Goal: Task Accomplishment & Management: Manage account settings

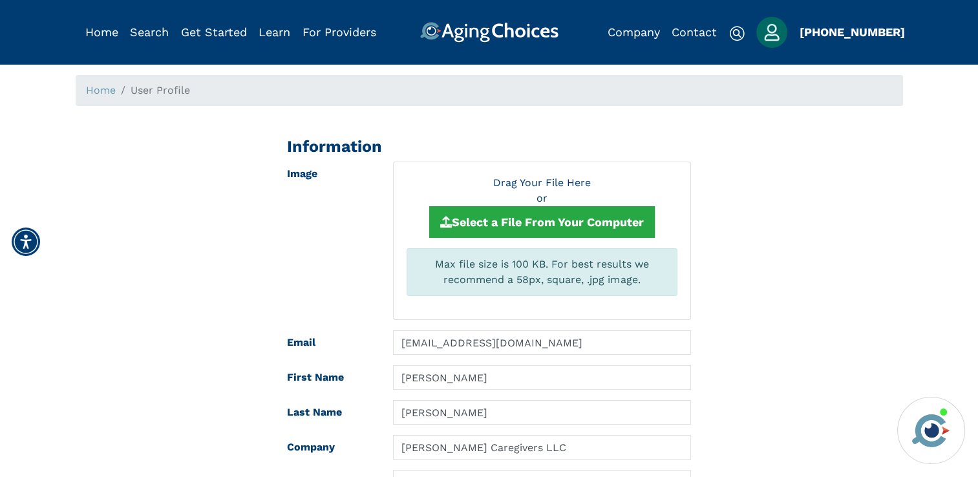
click at [776, 30] on img "Popover trigger" at bounding box center [771, 32] width 31 height 31
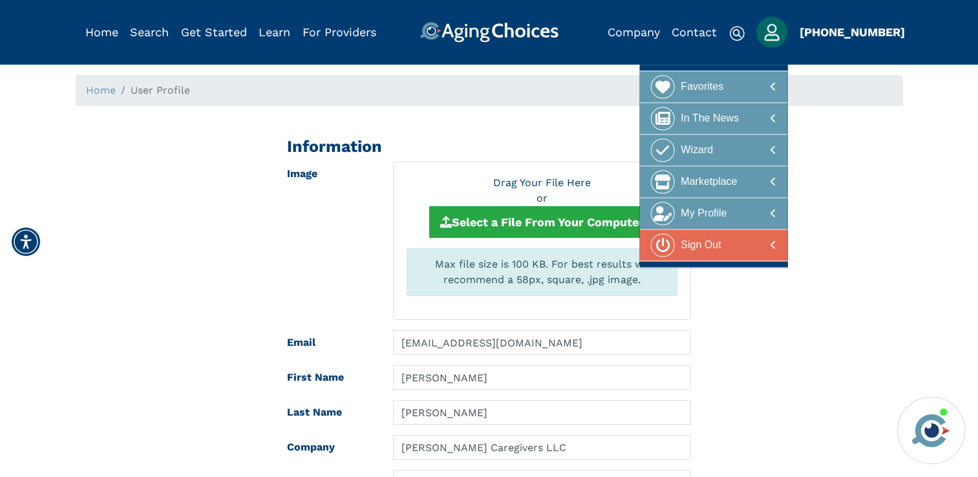
click at [688, 247] on div "Sign Out" at bounding box center [701, 245] width 40 height 24
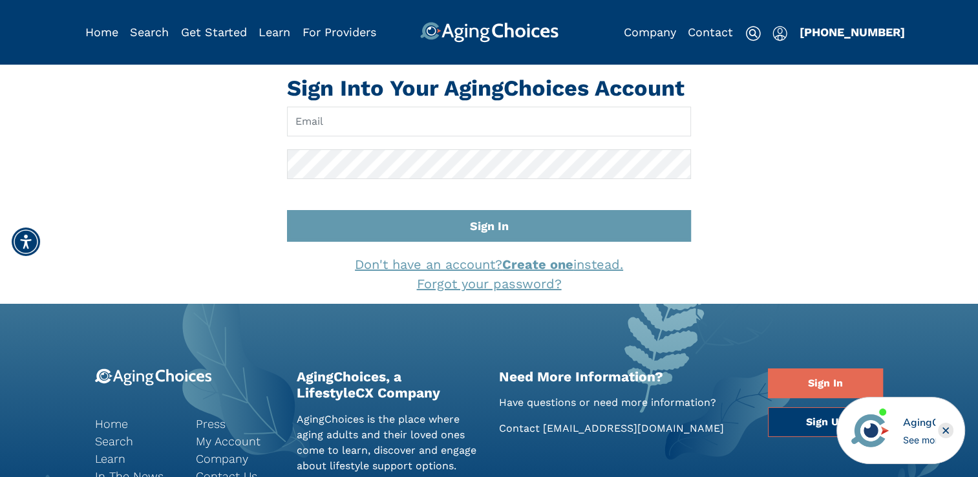
click at [778, 39] on img "Popover trigger" at bounding box center [779, 34] width 15 height 16
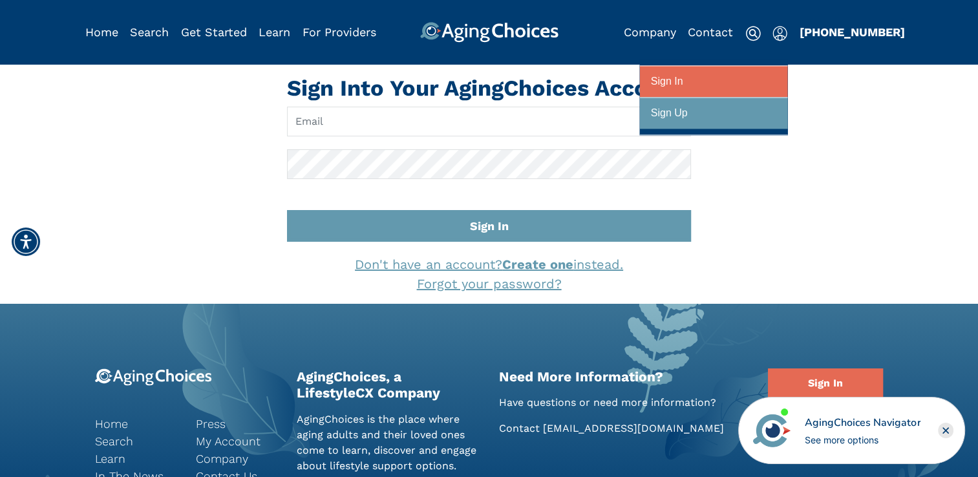
click at [704, 73] on div at bounding box center [713, 82] width 125 height 24
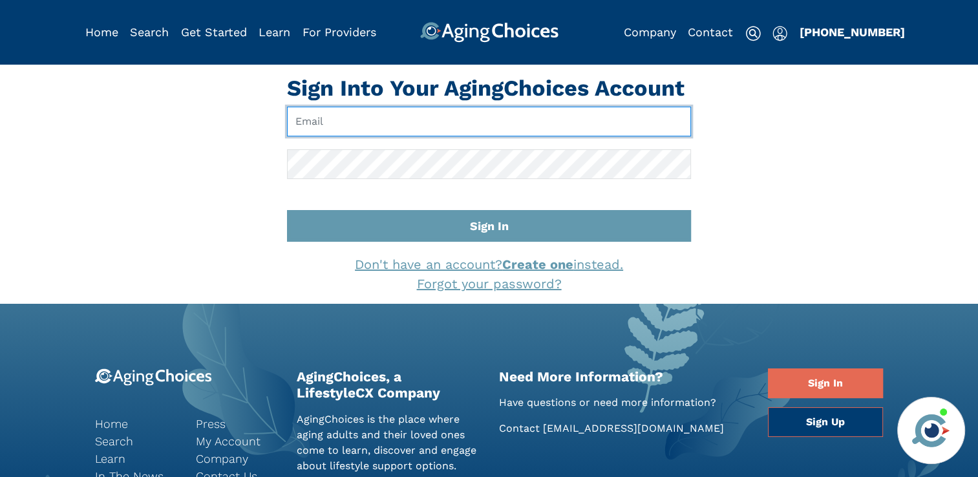
click at [475, 120] on input "Email" at bounding box center [489, 122] width 404 height 30
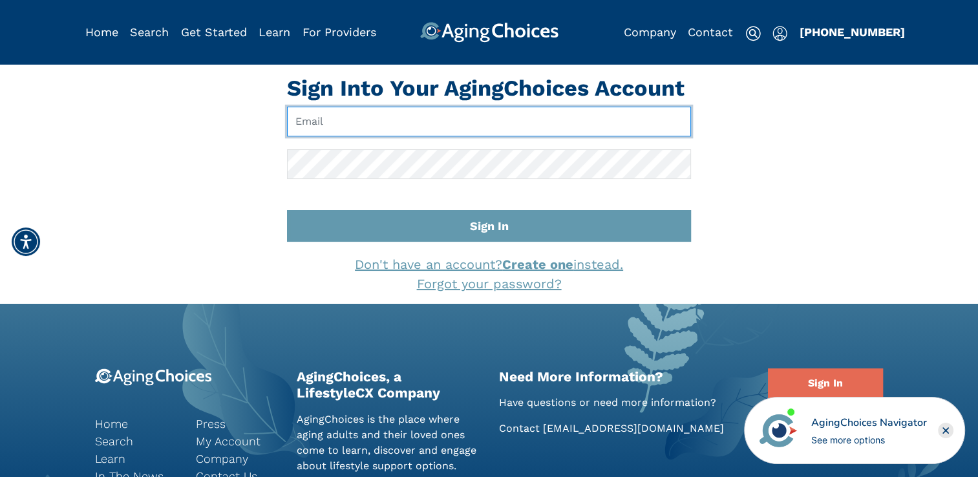
type input "[EMAIL_ADDRESS][DOMAIN_NAME]"
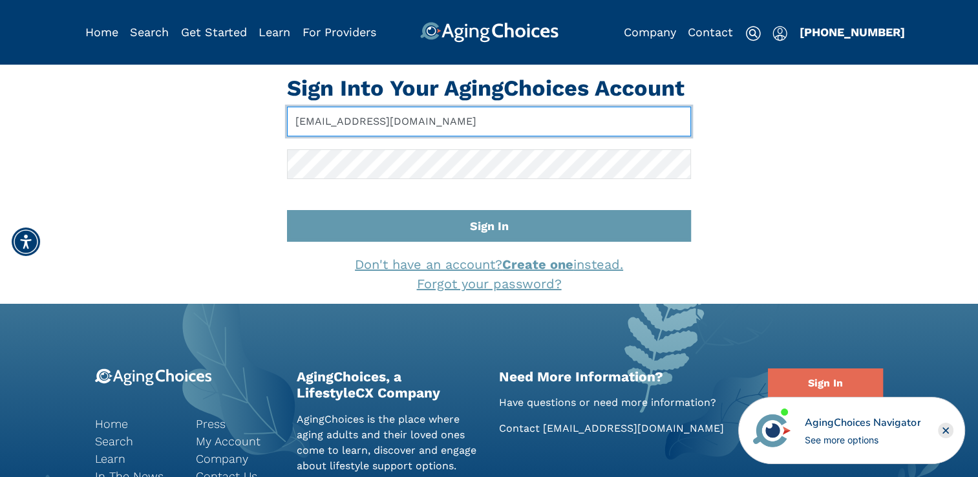
drag, startPoint x: 467, startPoint y: 123, endPoint x: 345, endPoint y: 112, distance: 121.9
click at [345, 112] on input "[EMAIL_ADDRESS][DOMAIN_NAME]" at bounding box center [489, 122] width 404 height 30
click at [584, 113] on input "[EMAIL_ADDRESS][DOMAIN_NAME]" at bounding box center [489, 122] width 404 height 30
click at [463, 118] on input "[EMAIL_ADDRESS][DOMAIN_NAME]" at bounding box center [489, 122] width 404 height 30
drag, startPoint x: 465, startPoint y: 122, endPoint x: 282, endPoint y: 122, distance: 183.6
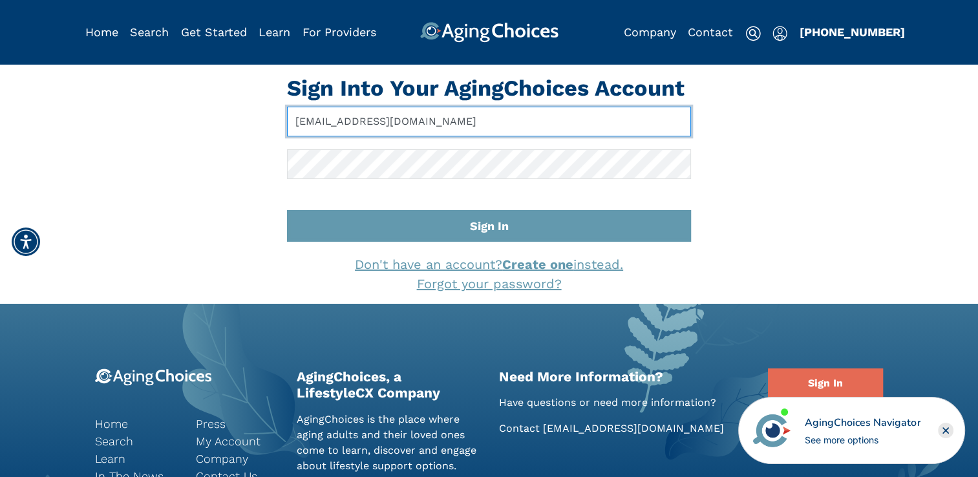
click at [282, 122] on div "Sign Into Your AgingChoices Account info@kittbrookcaregivers.com Sign In Don't …" at bounding box center [488, 184] width 423 height 218
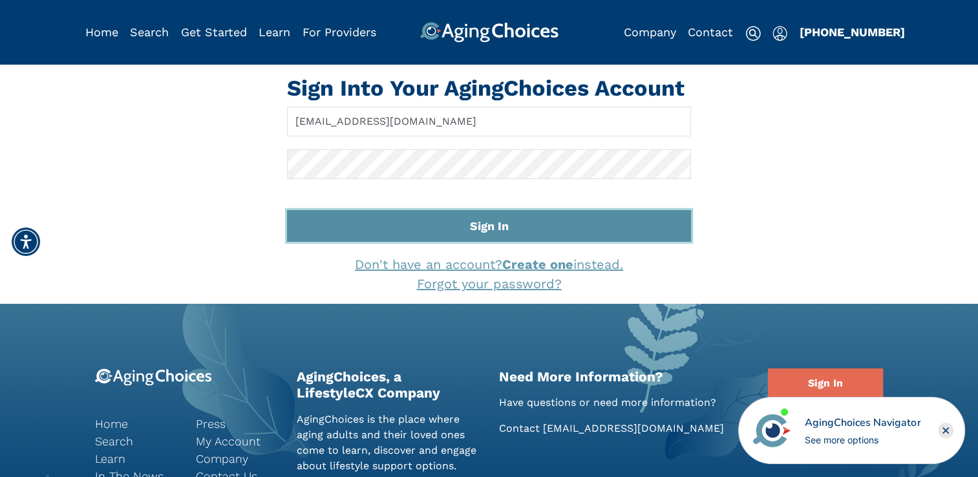
click at [432, 226] on button "Sign In" at bounding box center [489, 226] width 404 height 32
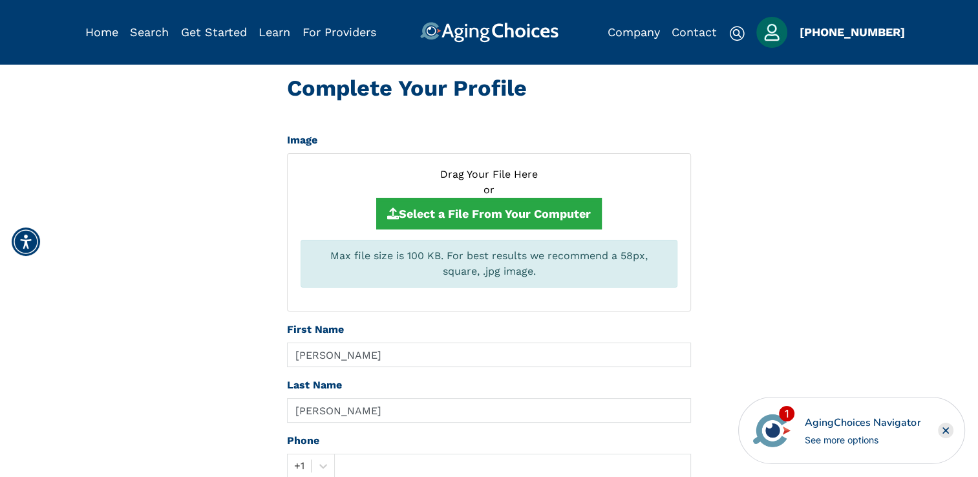
click at [769, 34] on img "Popover trigger" at bounding box center [771, 32] width 31 height 31
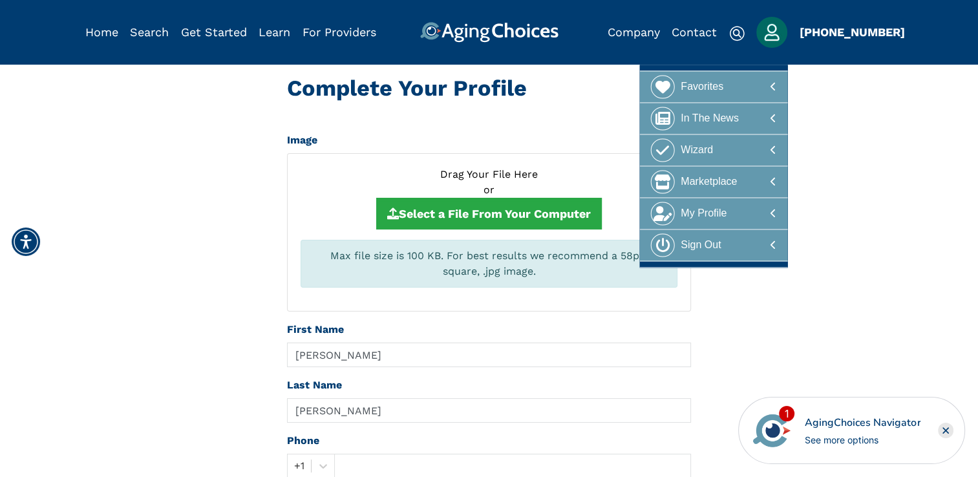
click at [859, 138] on div "Complete Your Profile Image Drag Your File Here or Select a File From Your Comp…" at bounding box center [489, 351] width 847 height 553
